Goal: Find specific page/section: Find specific page/section

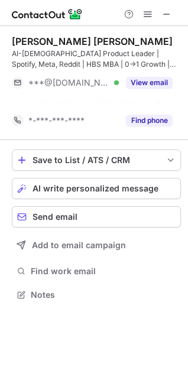
scroll to position [268, 188]
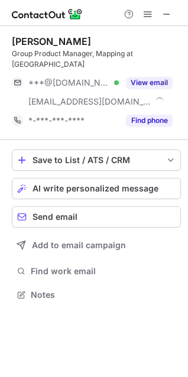
scroll to position [276, 188]
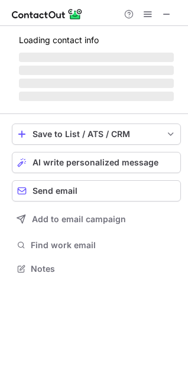
scroll to position [268, 188]
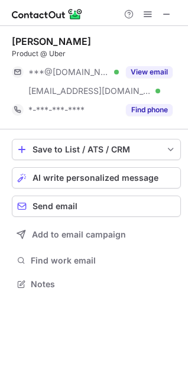
scroll to position [276, 188]
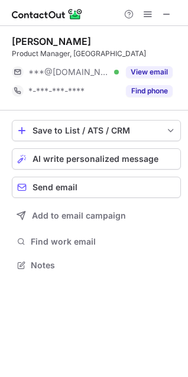
scroll to position [257, 188]
